Goal: Find contact information: Find contact information

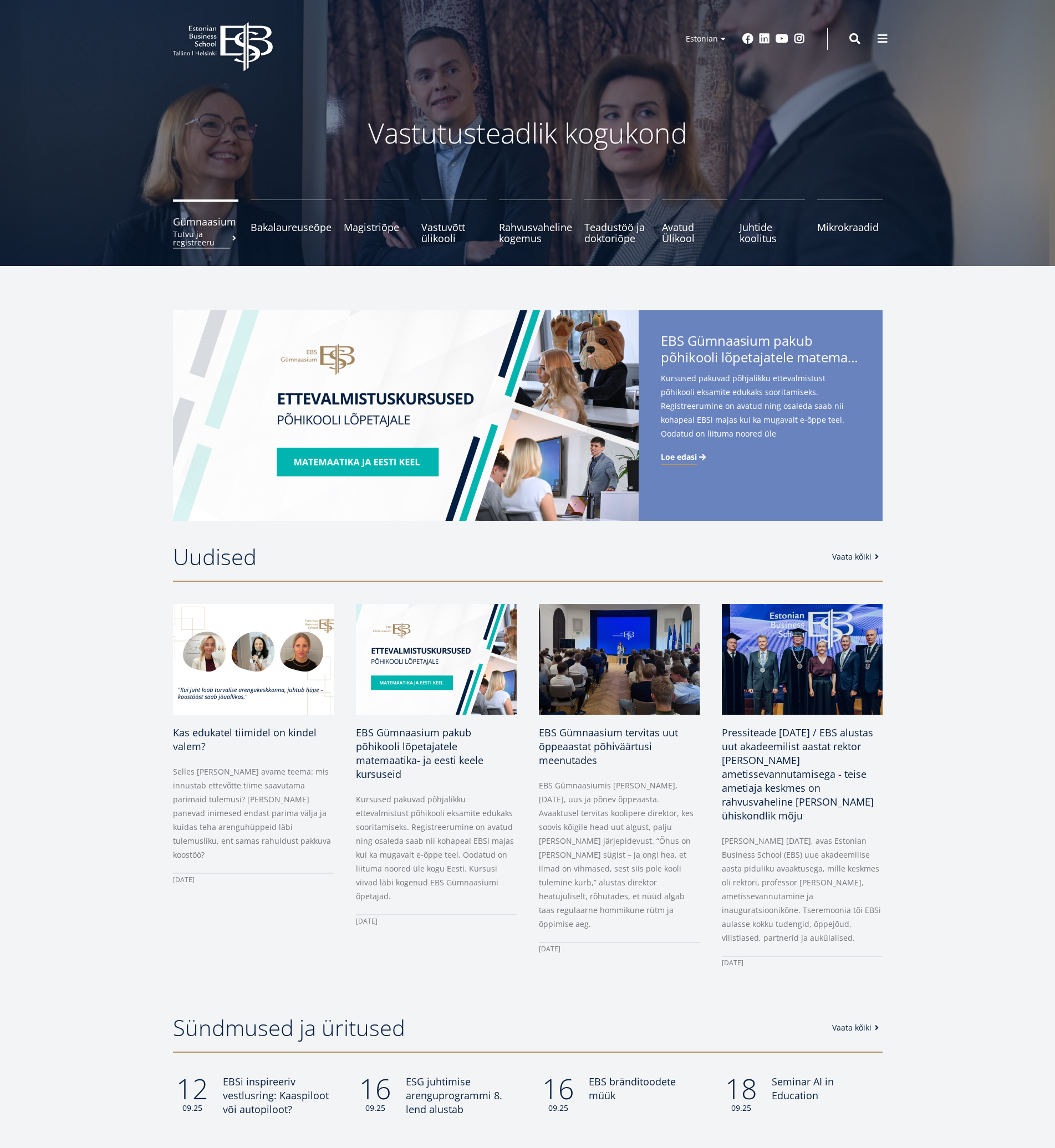
drag, startPoint x: 215, startPoint y: 219, endPoint x: 200, endPoint y: 227, distance: 17.0
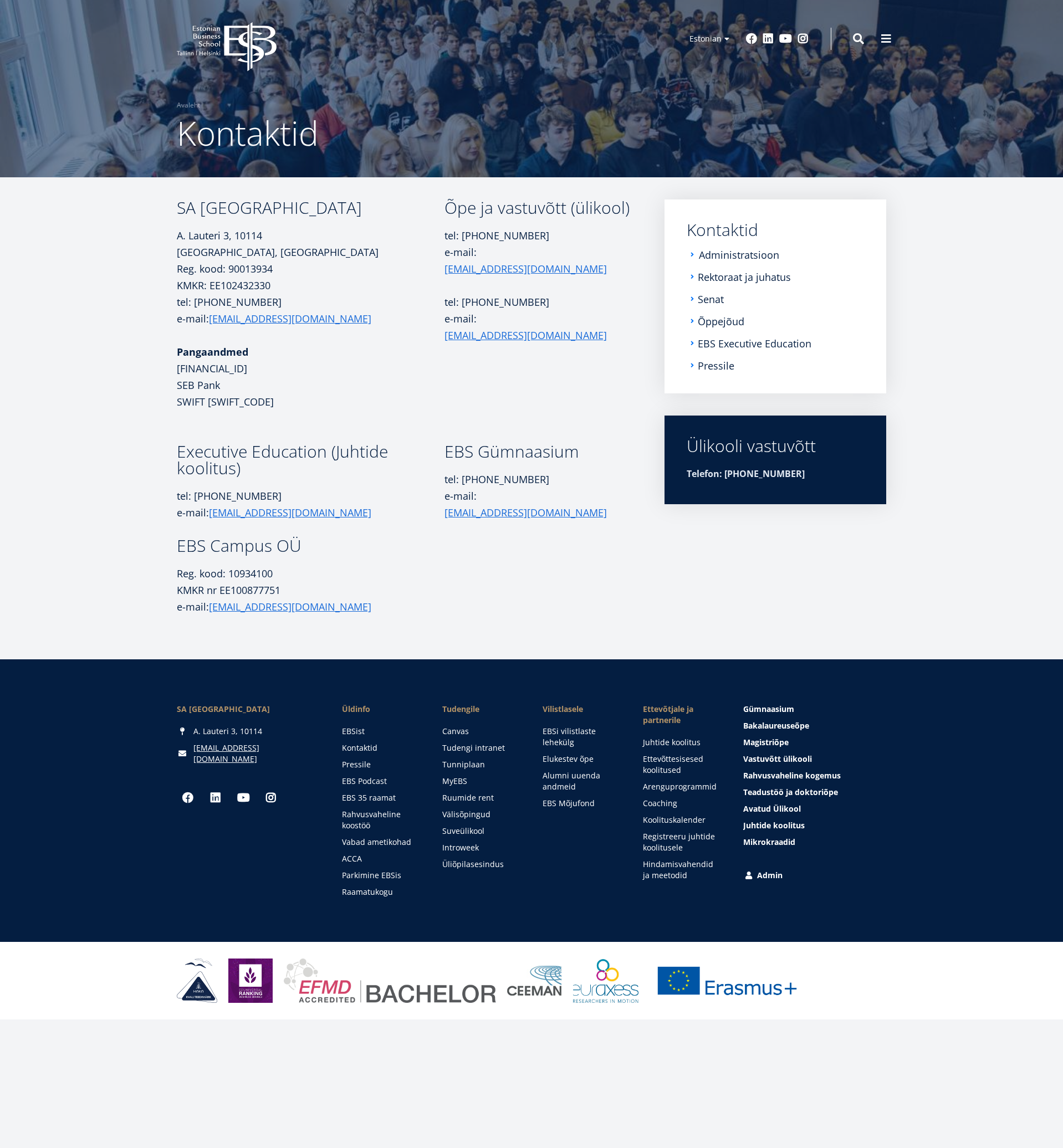
click at [715, 256] on link "Administratsioon" at bounding box center [738, 255] width 80 height 11
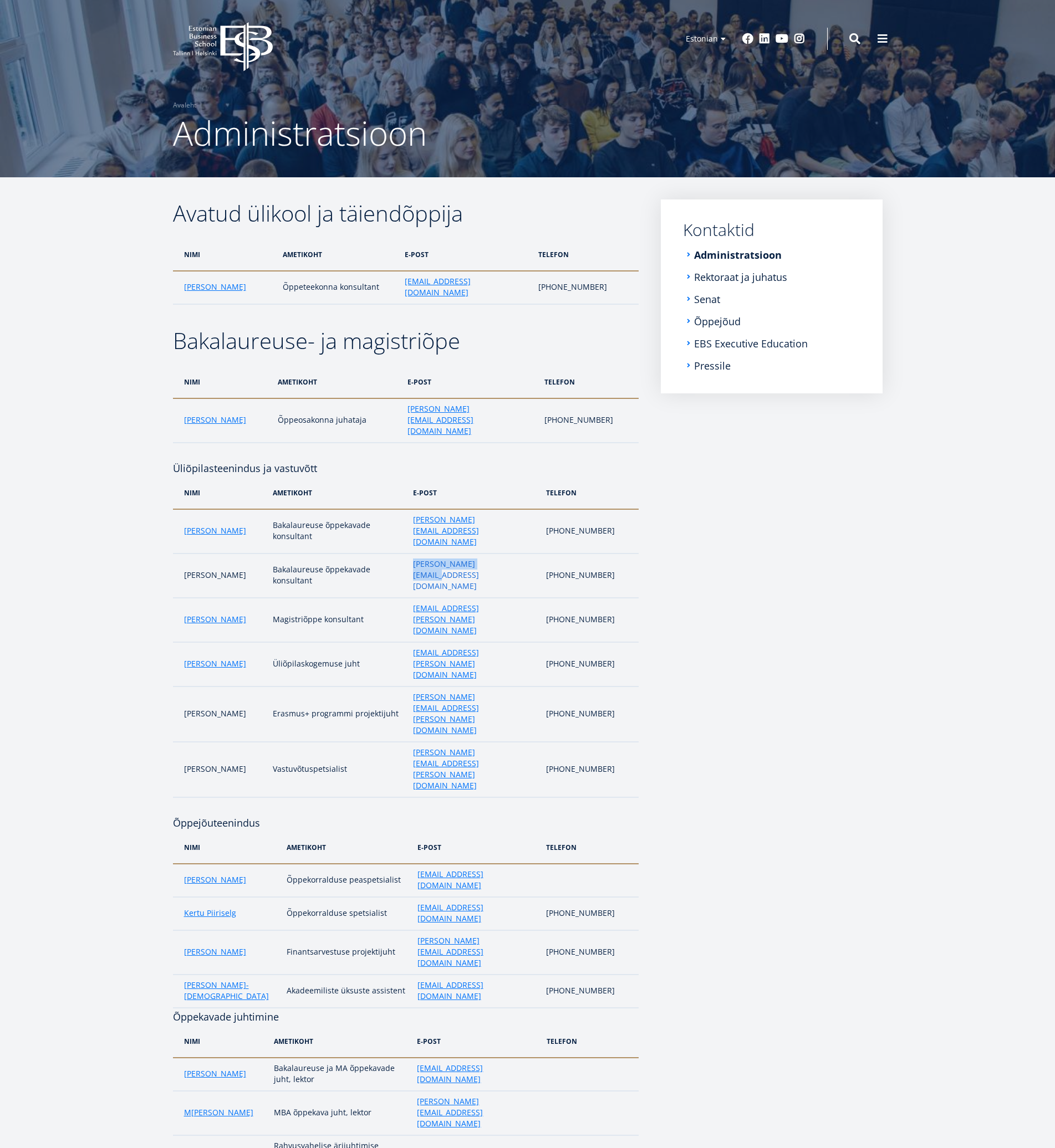
drag, startPoint x: 480, startPoint y: 529, endPoint x: 395, endPoint y: 526, distance: 85.1
click at [408, 553] on td "olga.batalova@ebs.ee" at bounding box center [474, 575] width 133 height 44
copy link "olga.batalova@ebs.ee"
click at [876, 44] on button at bounding box center [882, 37] width 22 height 22
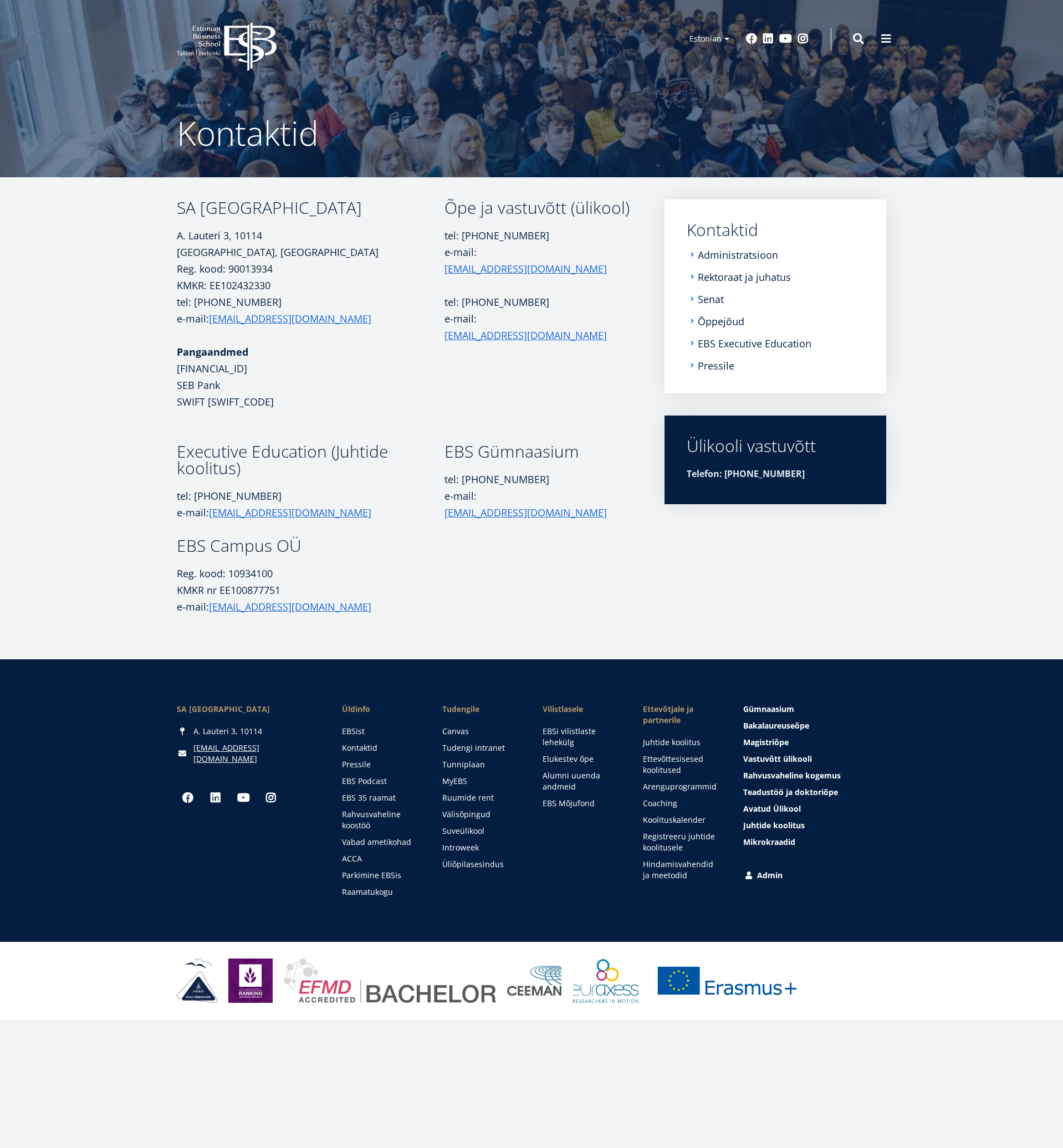
drag, startPoint x: 612, startPoint y: 277, endPoint x: 689, endPoint y: 362, distance: 114.7
